Goal: Task Accomplishment & Management: Complete application form

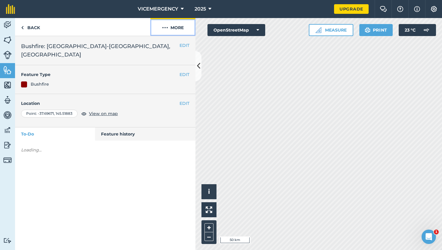
click at [162, 25] on img at bounding box center [165, 27] width 6 height 7
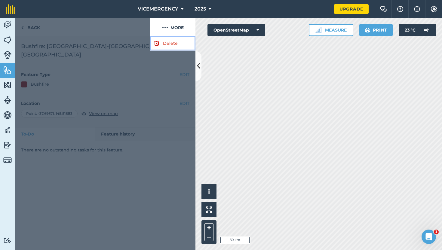
click at [164, 47] on link "Delete" at bounding box center [172, 43] width 45 height 15
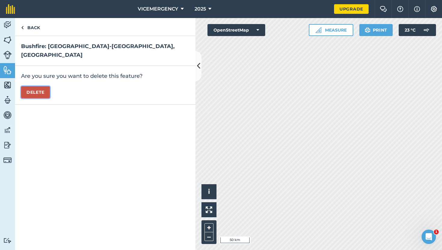
click at [38, 86] on button "Delete" at bounding box center [35, 92] width 29 height 12
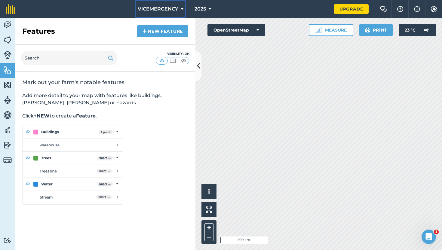
click at [151, 8] on span "VICEMERGENCY" at bounding box center [158, 8] width 41 height 7
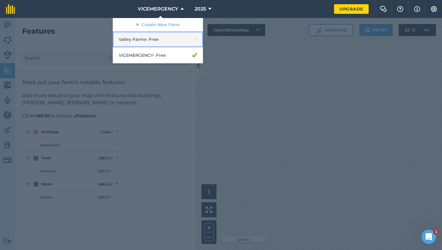
click at [143, 40] on link "Valley Farms - Free" at bounding box center [158, 40] width 90 height 16
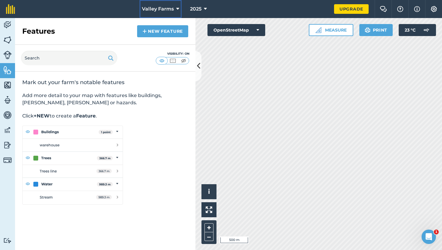
click at [173, 9] on span "Valley Farms" at bounding box center [158, 8] width 32 height 7
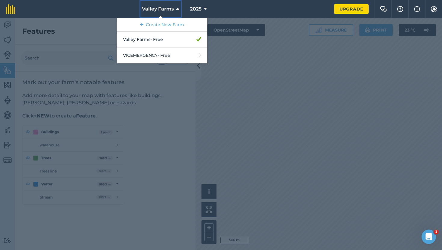
click at [173, 9] on span "Valley Farms" at bounding box center [158, 8] width 32 height 7
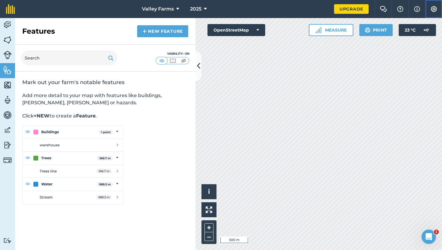
click at [434, 6] on img at bounding box center [433, 9] width 7 height 6
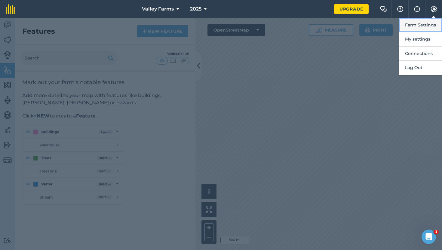
click at [417, 26] on button "Farm Settings" at bounding box center [420, 25] width 43 height 14
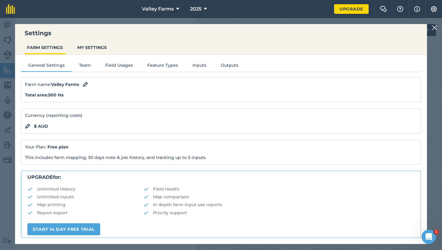
scroll to position [99, 0]
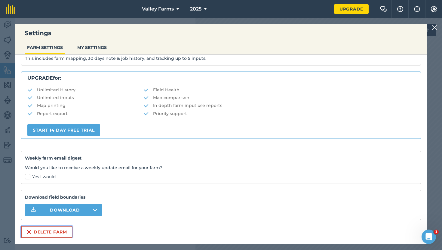
click at [55, 230] on button "Delete farm" at bounding box center [46, 232] width 51 height 12
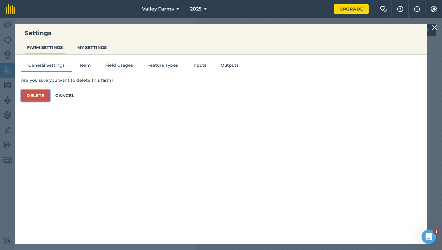
click at [37, 100] on button "Delete" at bounding box center [35, 96] width 29 height 12
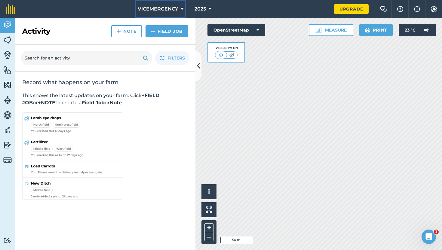
click at [162, 9] on span "VICEMERGENCY" at bounding box center [158, 8] width 41 height 7
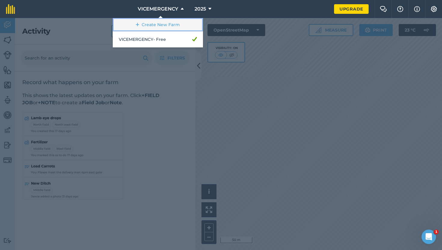
click at [145, 23] on link "Create New Farm" at bounding box center [158, 25] width 90 height 14
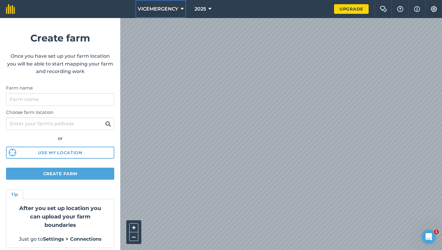
click at [151, 8] on span "VICEMERGENCY" at bounding box center [158, 8] width 41 height 7
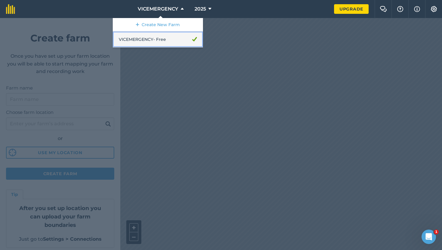
click at [144, 39] on link "VICEMERGENCY - Free" at bounding box center [158, 40] width 90 height 16
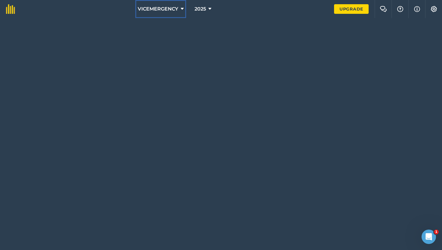
click at [177, 13] on button "VICEMERGENCY" at bounding box center [160, 9] width 51 height 18
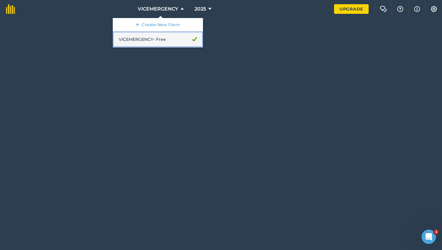
click at [165, 38] on link "VICEMERGENCY - Free" at bounding box center [158, 40] width 90 height 16
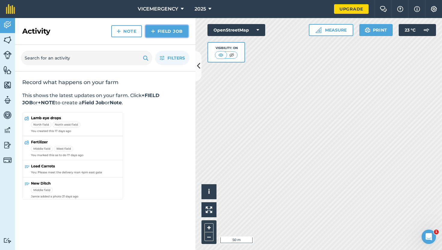
click at [163, 32] on link "Field Job" at bounding box center [166, 31] width 43 height 12
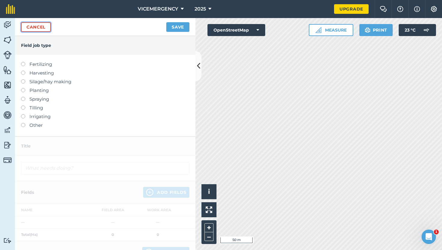
click at [46, 24] on link "Cancel" at bounding box center [36, 27] width 30 height 10
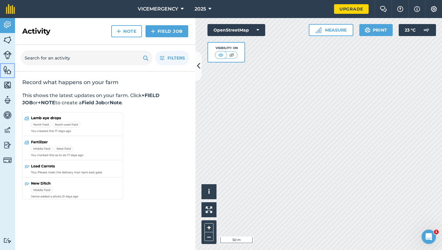
click at [6, 74] on link "Features" at bounding box center [7, 70] width 15 height 15
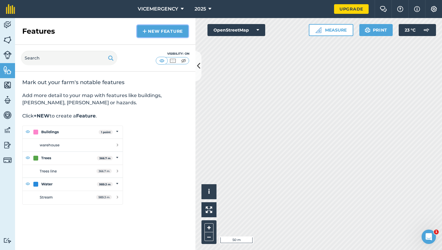
click at [159, 31] on link "New feature" at bounding box center [162, 31] width 51 height 12
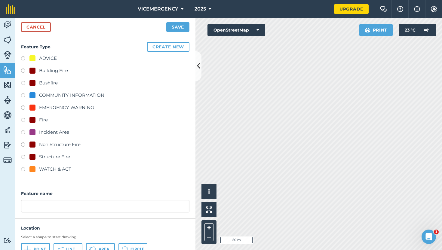
click at [23, 69] on label at bounding box center [25, 71] width 8 height 6
radio input "true"
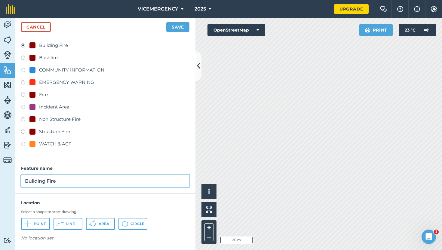
click at [64, 180] on input "Building Fire" at bounding box center [105, 181] width 168 height 13
type input "Building Fire: Departure Dr, Tullamarine"
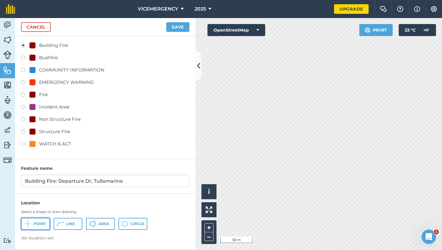
click at [38, 222] on span "Point" at bounding box center [40, 223] width 12 height 5
click at [178, 26] on button "Save" at bounding box center [177, 27] width 23 height 10
